Goal: Task Accomplishment & Management: Manage account settings

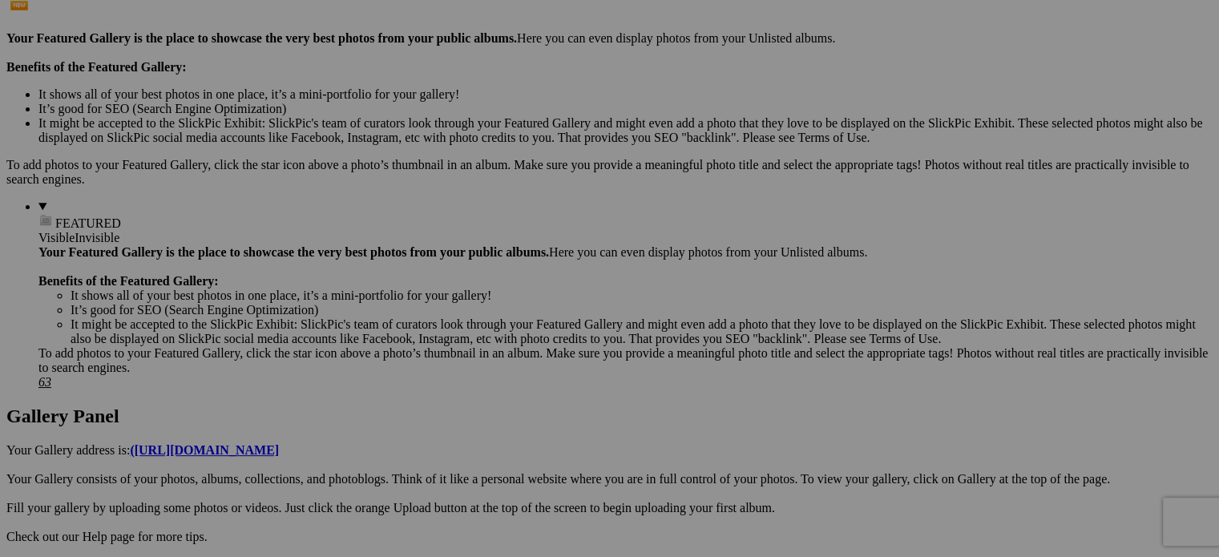
scroll to position [481, 0]
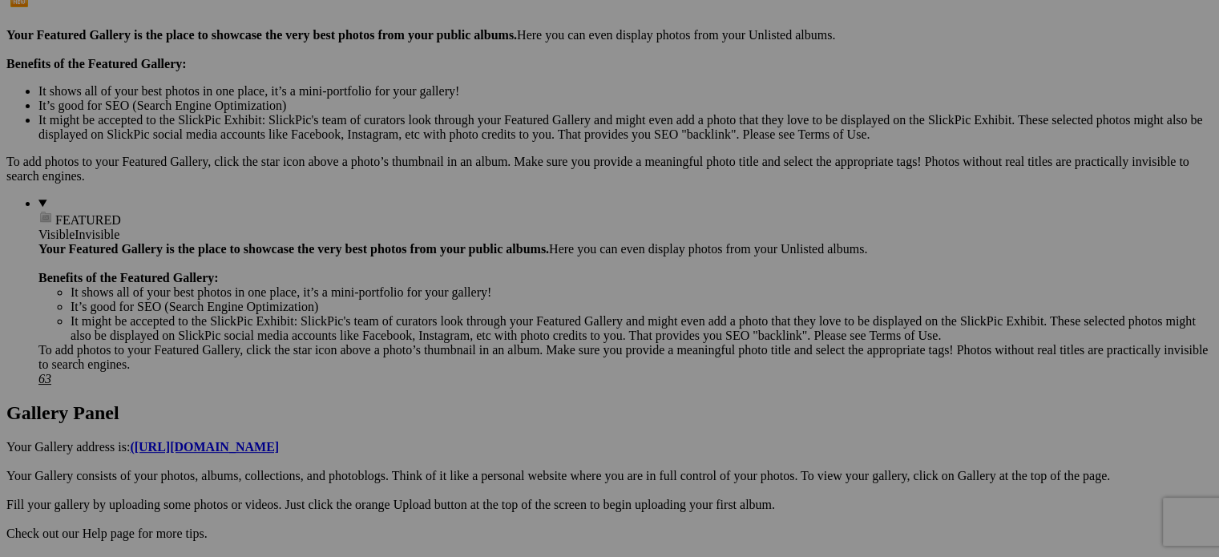
drag, startPoint x: 766, startPoint y: 261, endPoint x: 798, endPoint y: 256, distance: 31.6
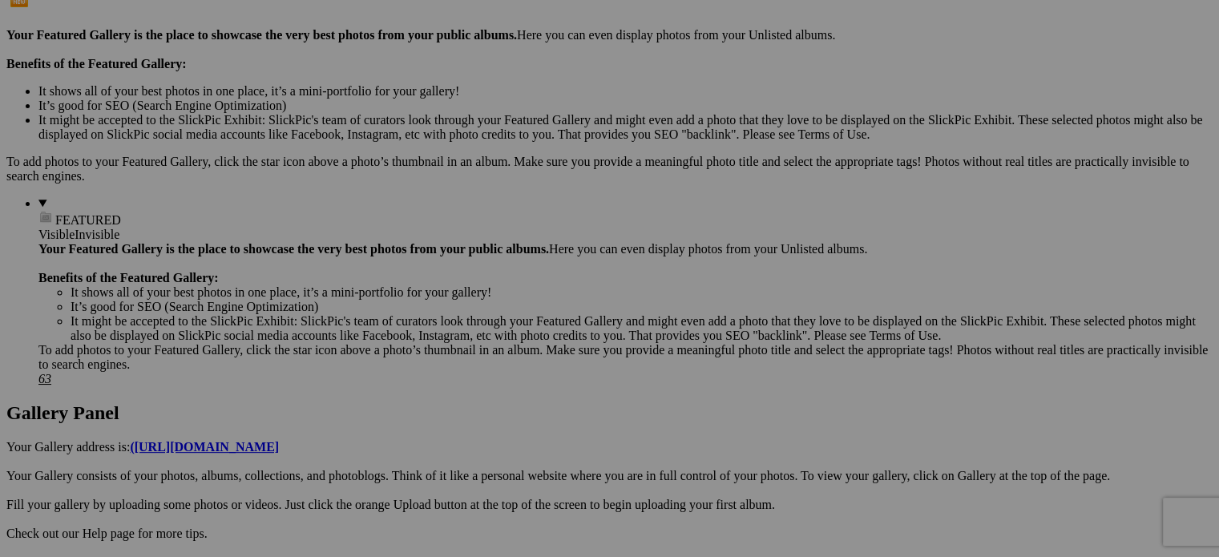
type input "Yellow-cheeked Gibon (female)_Vietnam"
drag, startPoint x: 899, startPoint y: 256, endPoint x: 923, endPoint y: 256, distance: 24.1
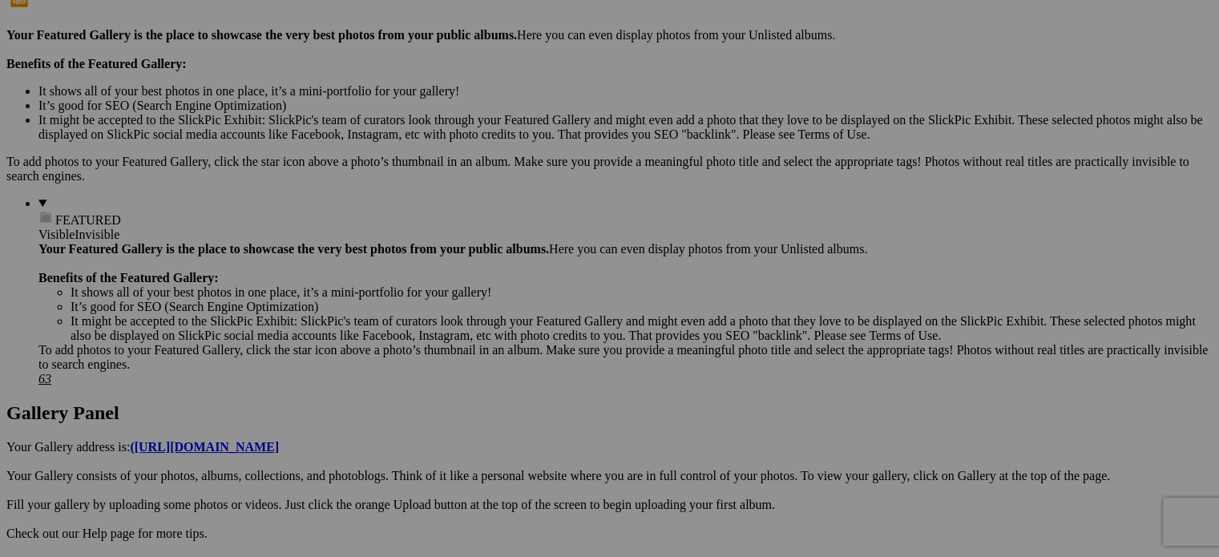
drag, startPoint x: 911, startPoint y: 265, endPoint x: 947, endPoint y: 261, distance: 35.5
paste input "n"
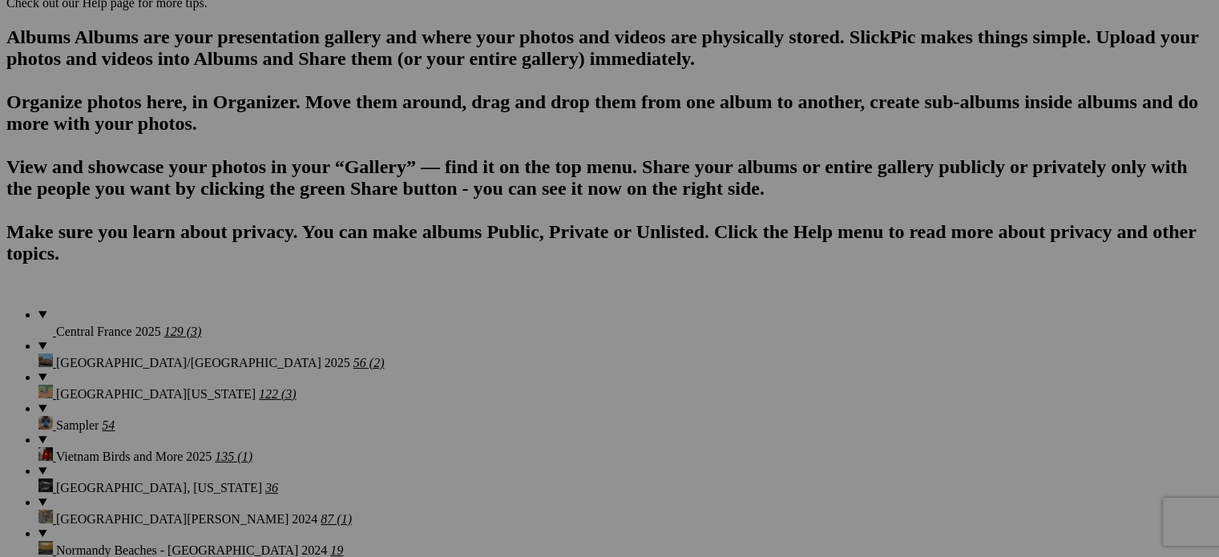
scroll to position [1042, 0]
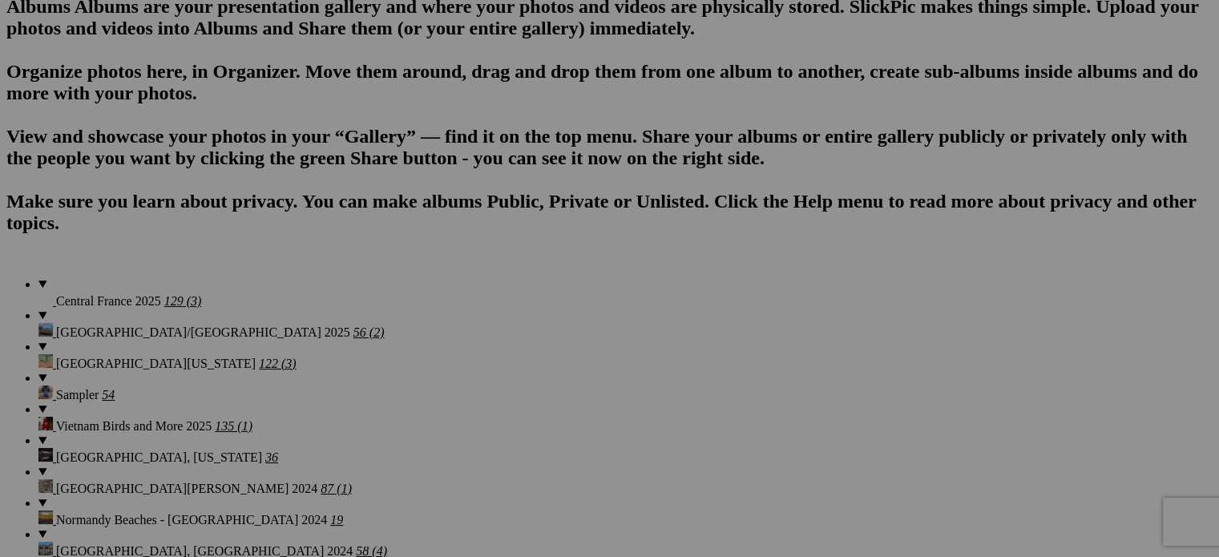
type input "Yellow-cheeked Gibon_ Vietnam"
drag, startPoint x: 493, startPoint y: 293, endPoint x: 512, endPoint y: 289, distance: 19.5
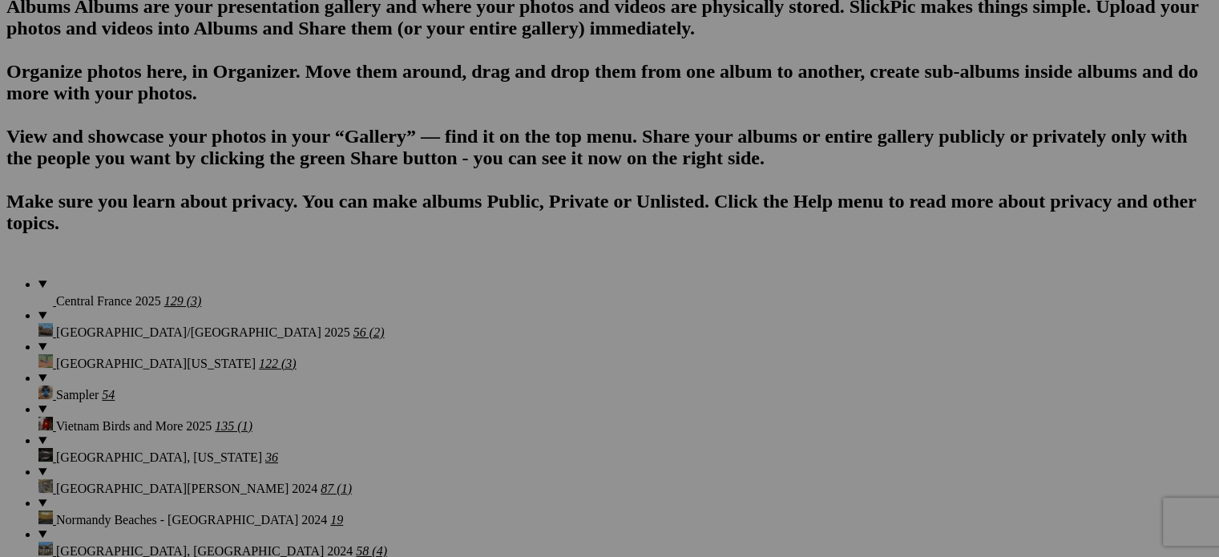
drag, startPoint x: 340, startPoint y: 313, endPoint x: 368, endPoint y: 311, distance: 28.2
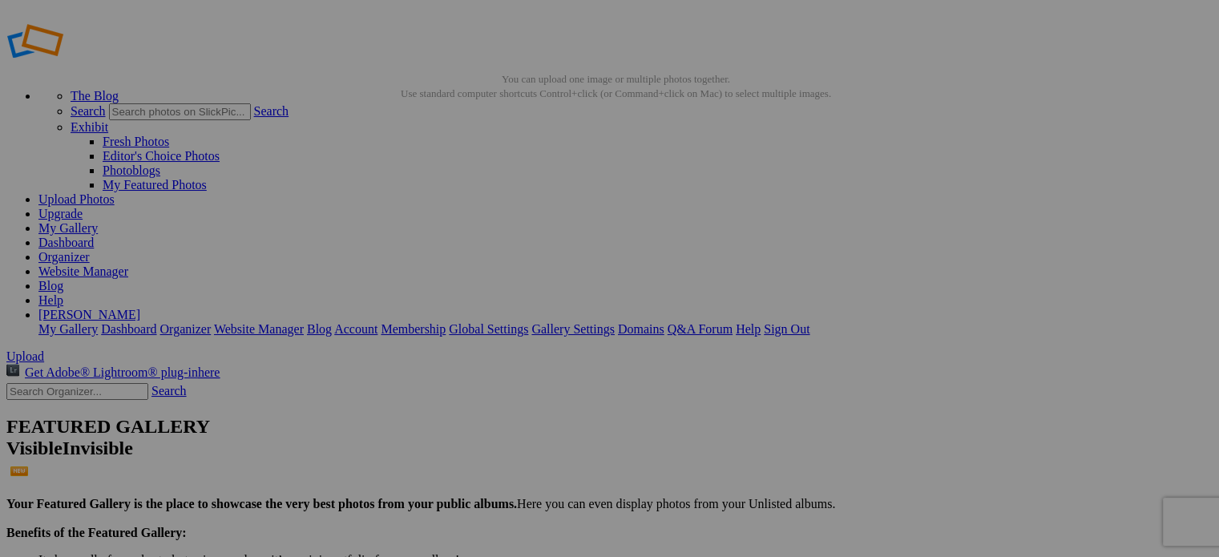
scroll to position [0, 0]
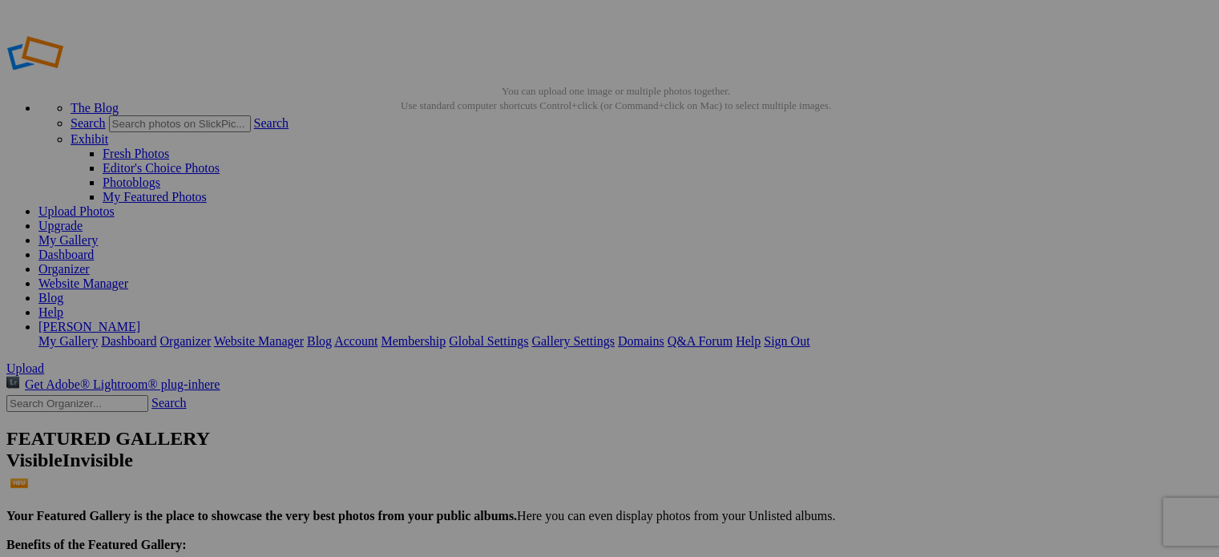
type input "Vietnam Birds and More 2025"
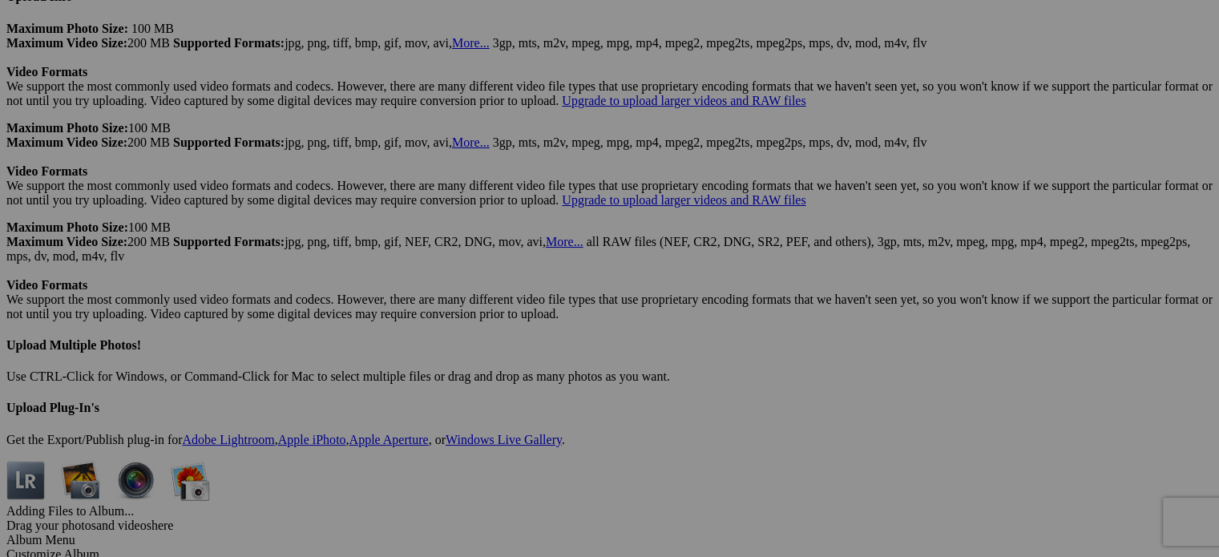
scroll to position [4328, 0]
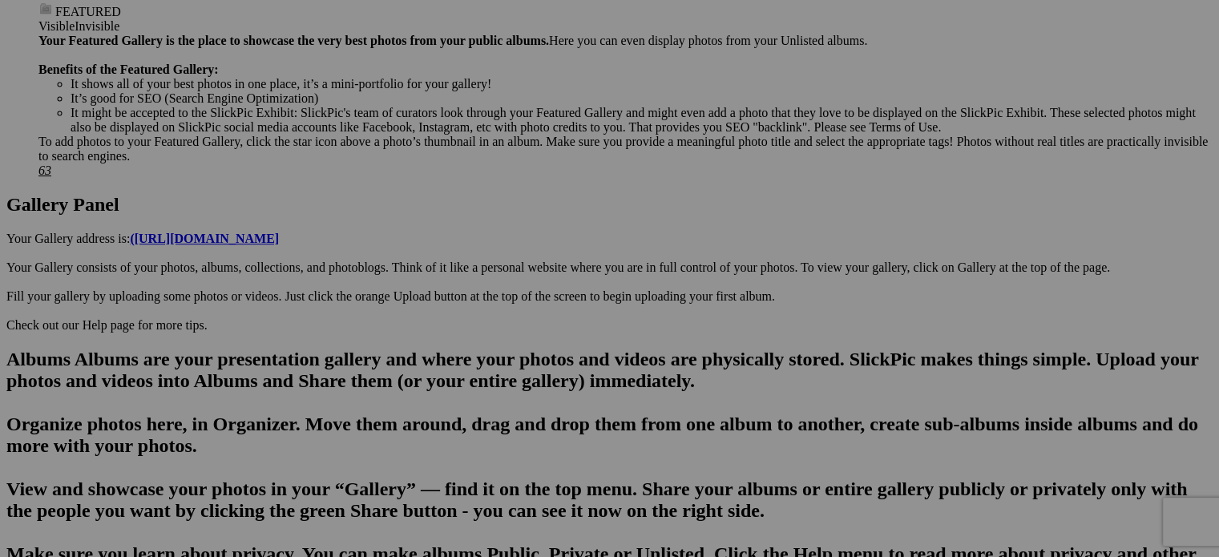
scroll to position [641, 0]
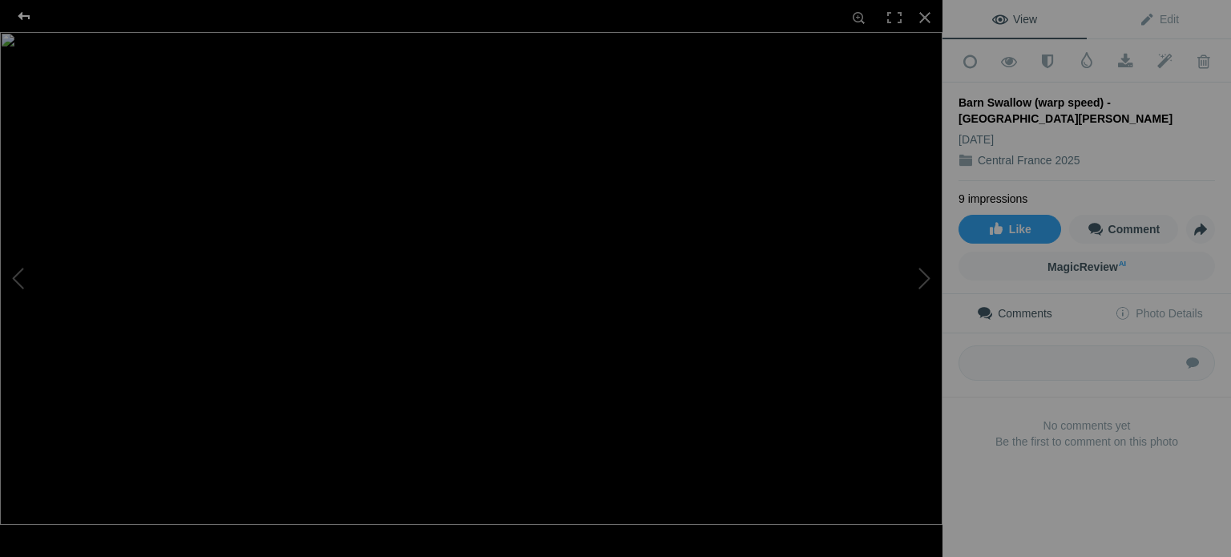
click at [22, 17] on div at bounding box center [24, 16] width 58 height 32
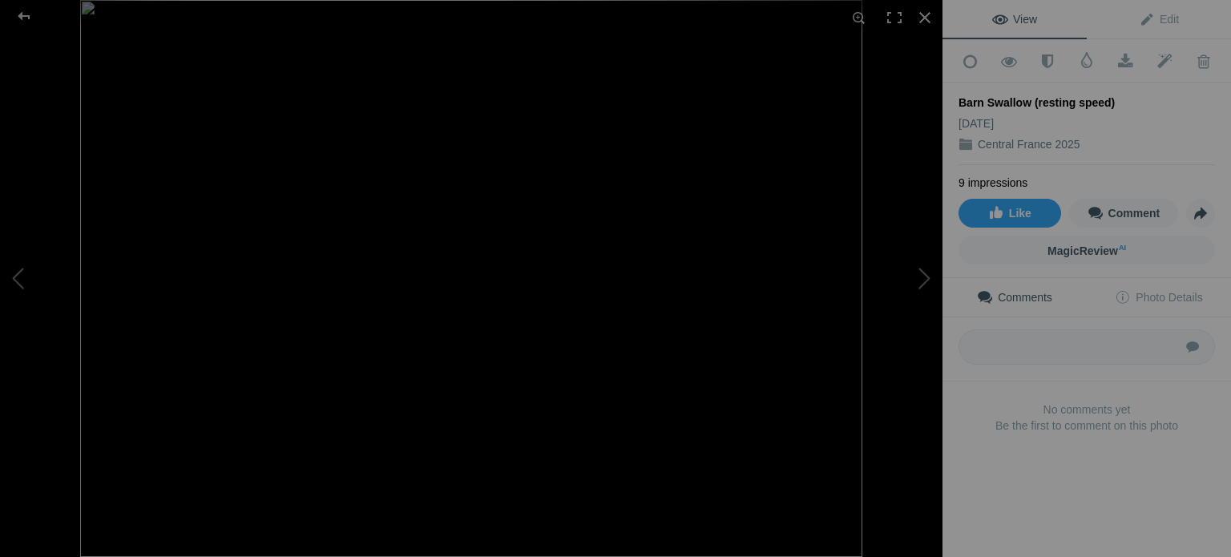
click at [456, 385] on img at bounding box center [471, 278] width 782 height 557
click at [30, 18] on div at bounding box center [24, 16] width 58 height 32
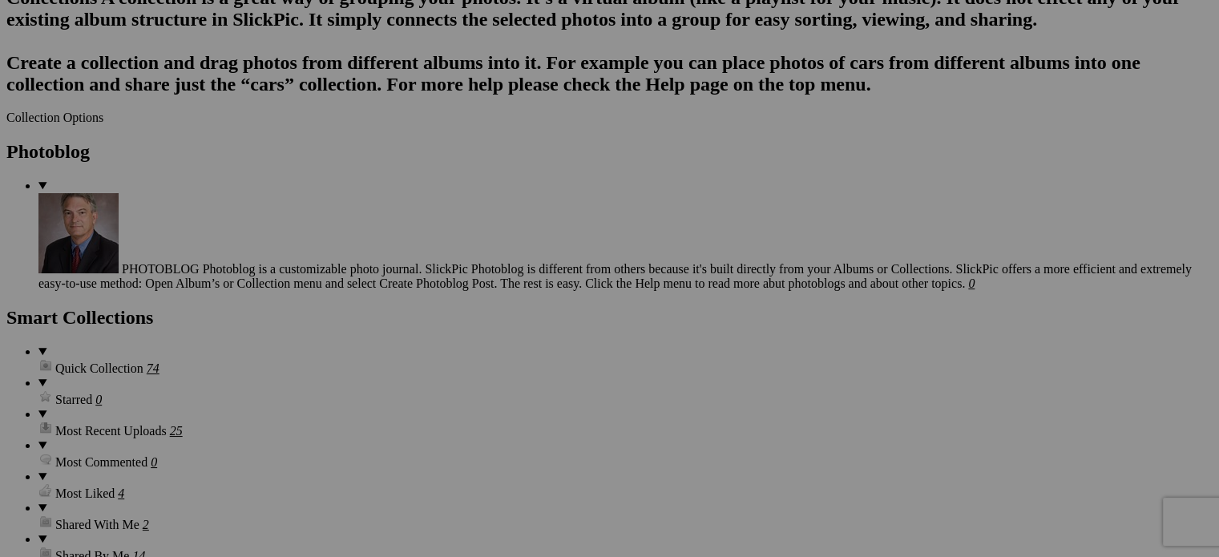
scroll to position [1924, 0]
